Goal: Check status: Check status

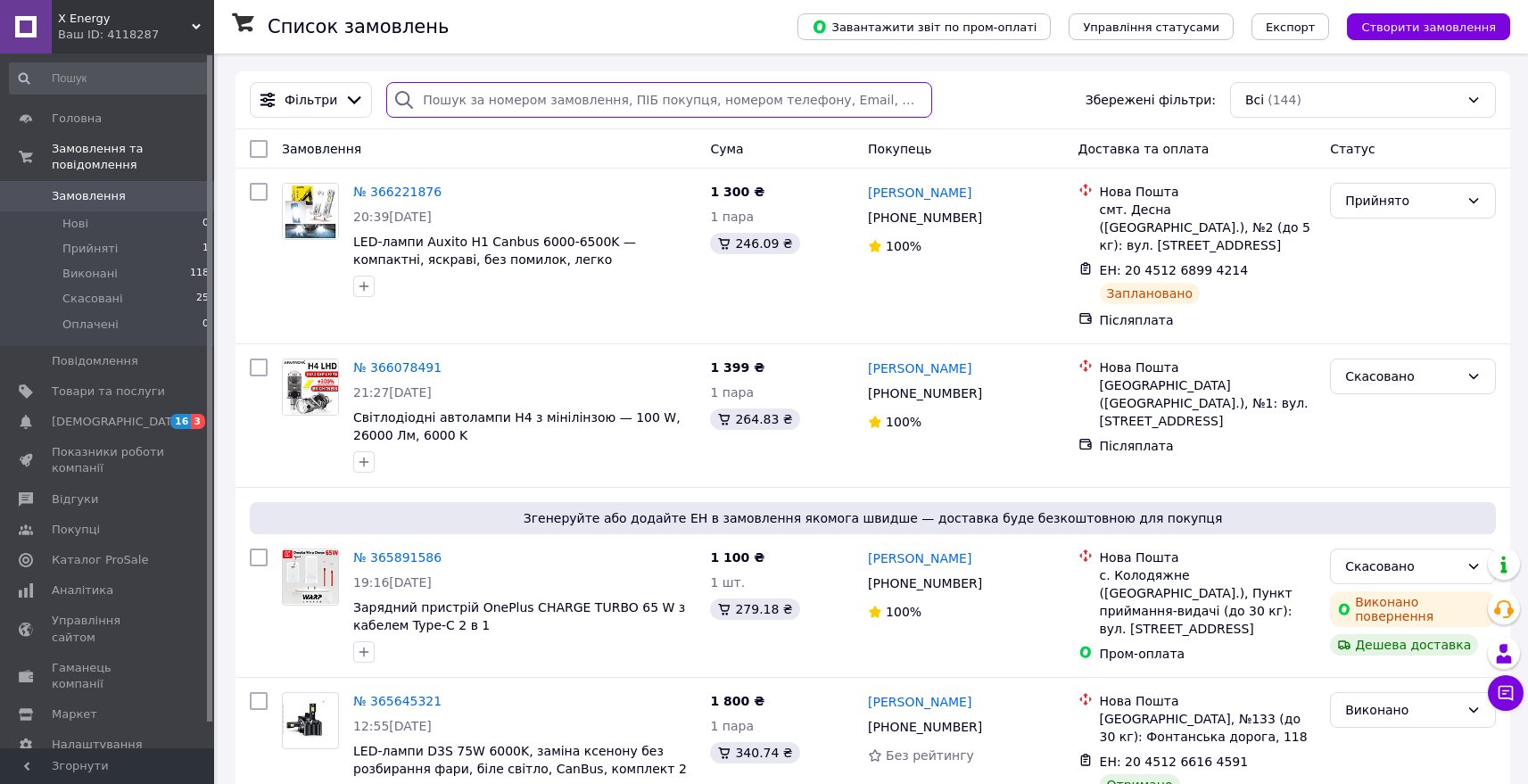
click at [514, 109] on input "search" at bounding box center [659, 99] width 546 height 35
paste input "0996308554"
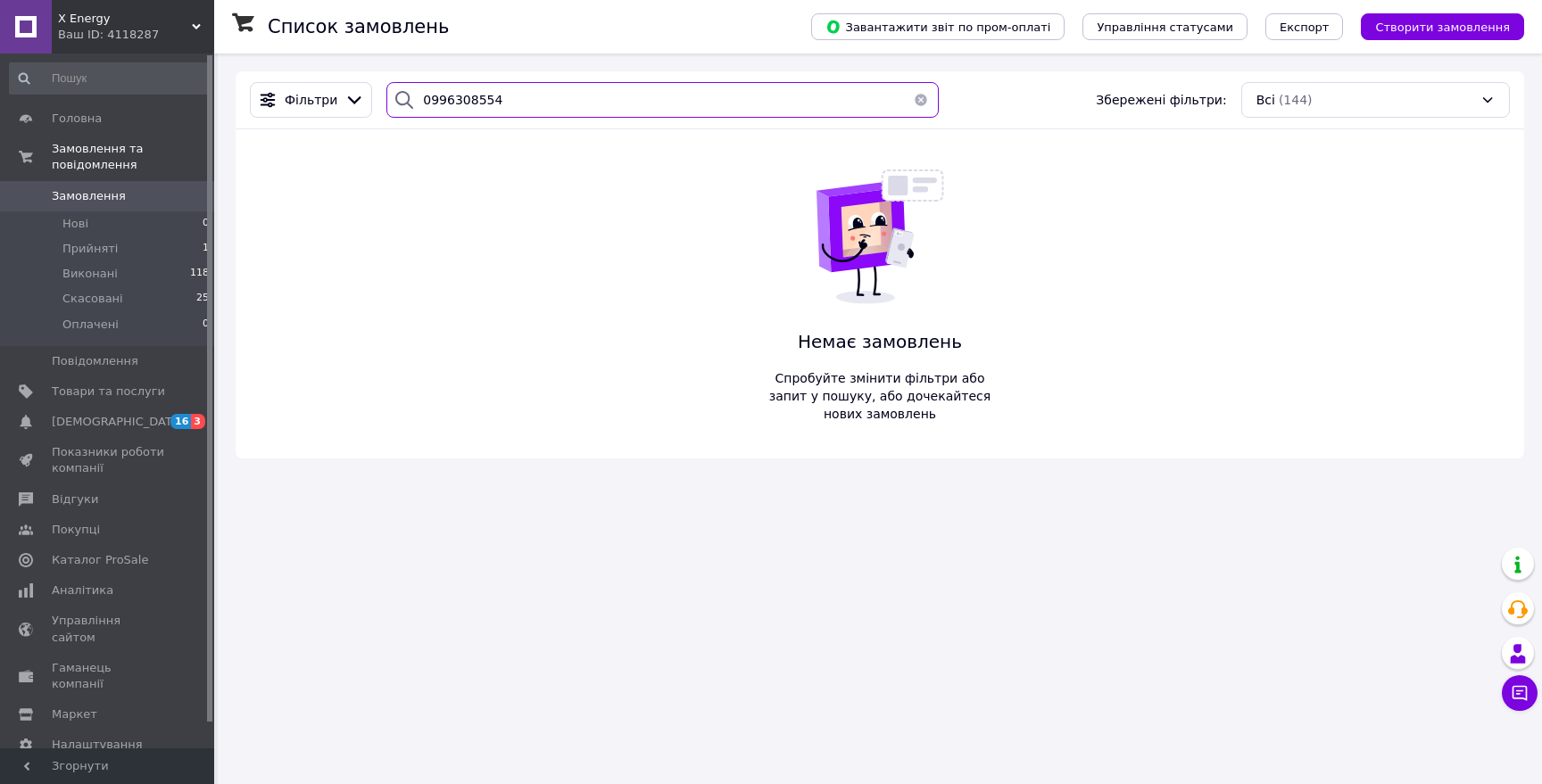
type input "0996308554"
